Goal: Task Accomplishment & Management: Manage account settings

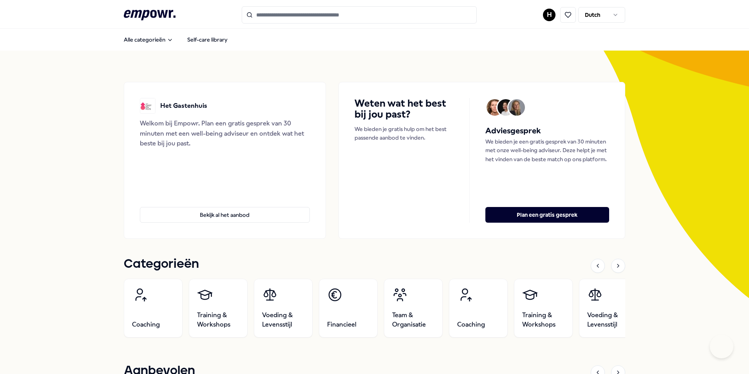
click at [546, 13] on html ".empowr-logo_svg__cls-1{fill:#03032f} H Dutch Alle categorieën Self-care librar…" at bounding box center [374, 187] width 749 height 374
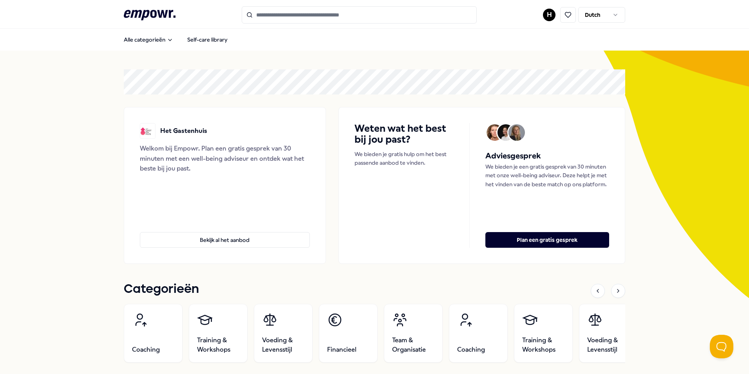
click at [546, 13] on html ".empowr-logo_svg__cls-1{fill:#03032f} H Dutch Alle categorieën Self-care librar…" at bounding box center [374, 187] width 749 height 374
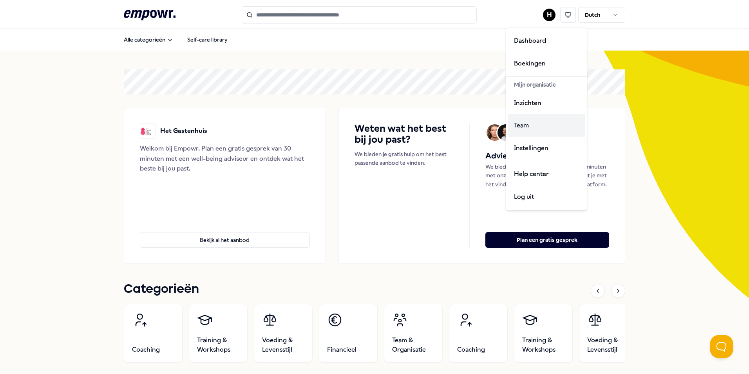
click at [523, 118] on div "Team" at bounding box center [547, 125] width 78 height 23
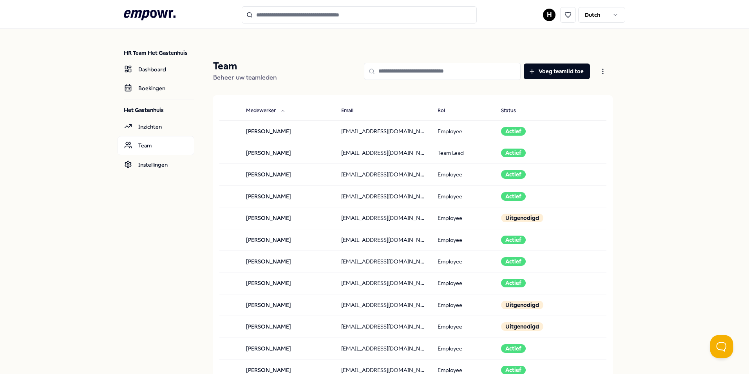
click at [415, 73] on input at bounding box center [442, 71] width 157 height 17
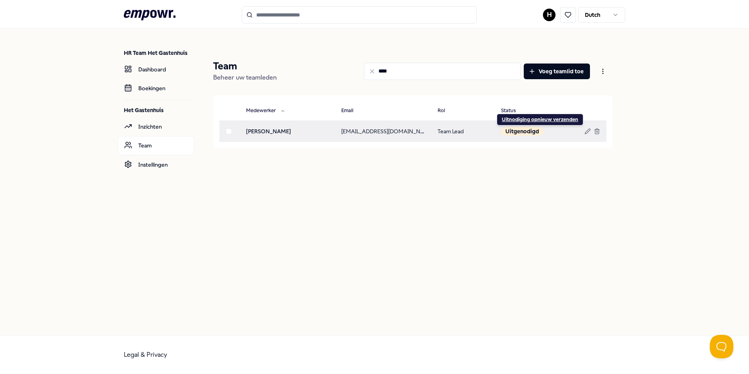
type input "****"
click at [528, 123] on div "Uitnodiging opnieuw verzenden Uitnodiging opnieuw verzenden" at bounding box center [540, 120] width 87 height 12
click at [529, 120] on div "Uitnodiging opnieuw verzenden" at bounding box center [540, 119] width 76 height 6
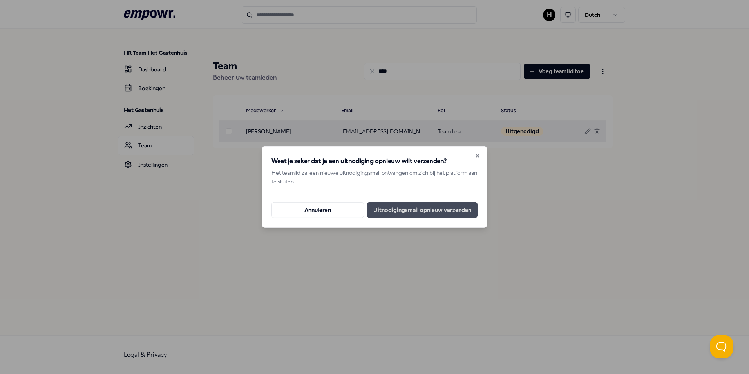
click at [454, 210] on button "Uitnodigingsmail opnieuw verzenden" at bounding box center [422, 210] width 110 height 16
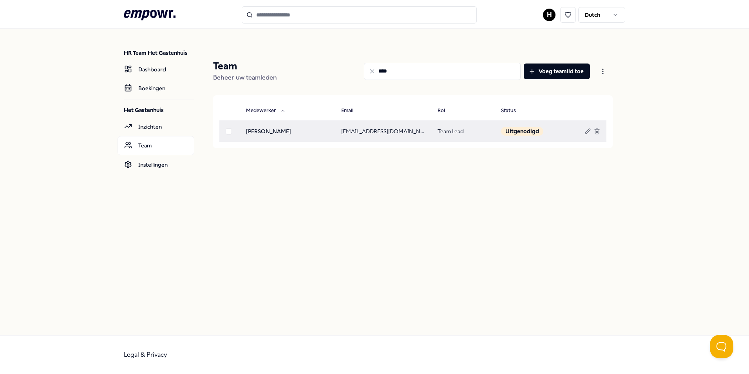
click at [400, 130] on td "[EMAIL_ADDRESS][DOMAIN_NAME]" at bounding box center [383, 131] width 96 height 22
copy td "[EMAIL_ADDRESS][DOMAIN_NAME]"
